Goal: Task Accomplishment & Management: Complete application form

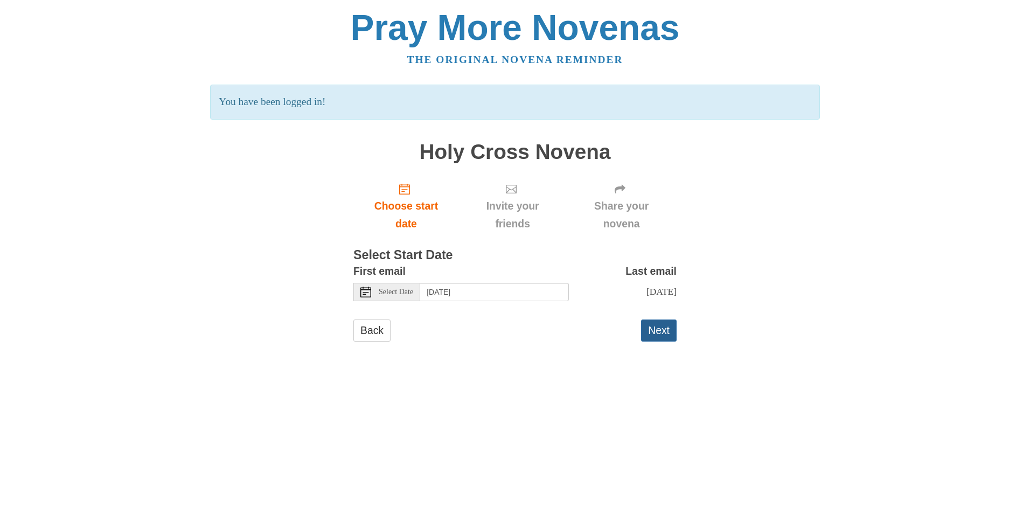
click at [653, 336] on button "Next" at bounding box center [659, 331] width 36 height 22
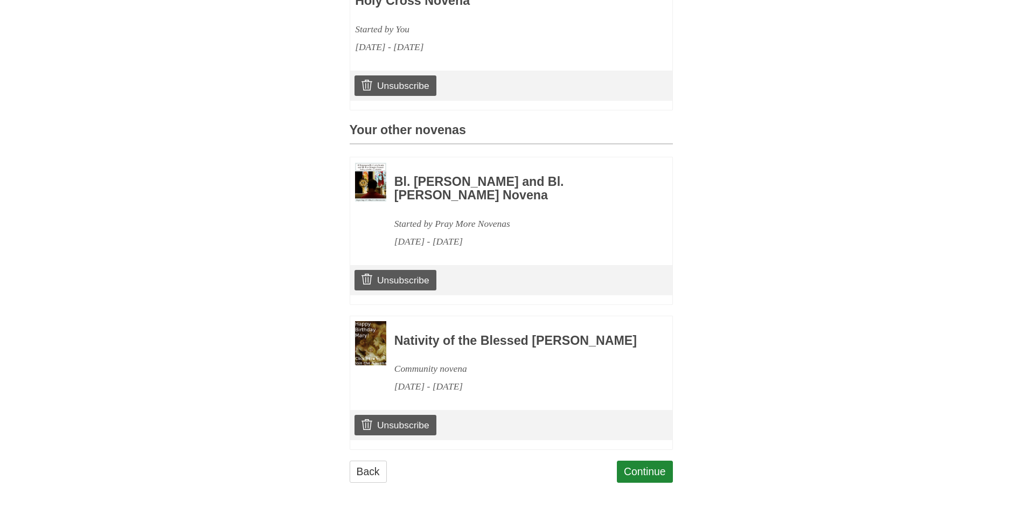
scroll to position [390, 0]
click at [653, 467] on link "Continue" at bounding box center [645, 472] width 56 height 22
